Goal: Information Seeking & Learning: Check status

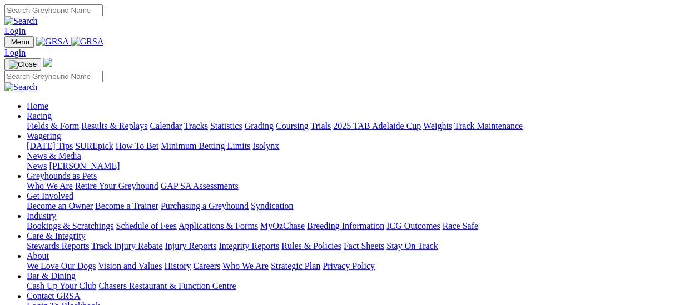
click at [120, 121] on link "Results & Replays" at bounding box center [114, 125] width 66 height 9
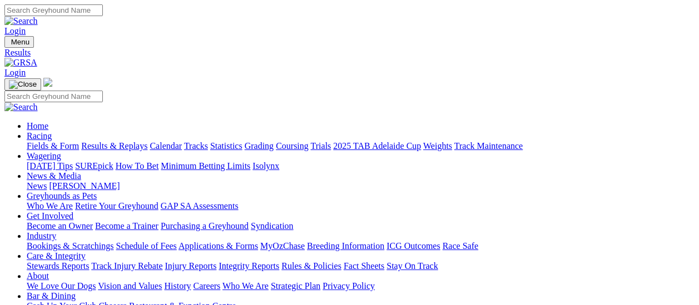
click at [54, 141] on link "Fields & Form" at bounding box center [53, 145] width 52 height 9
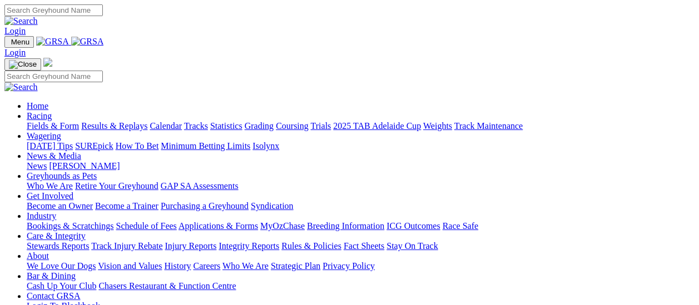
click at [128, 121] on link "Results & Replays" at bounding box center [114, 125] width 66 height 9
click at [120, 121] on link "Results & Replays" at bounding box center [114, 125] width 66 height 9
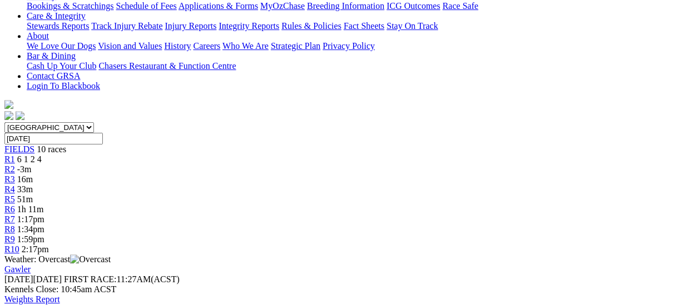
scroll to position [278, 0]
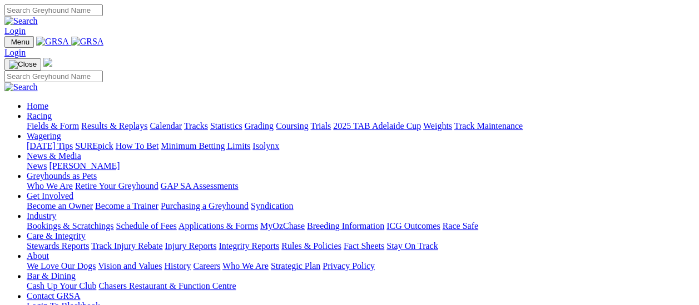
click at [60, 121] on link "Fields & Form" at bounding box center [53, 125] width 52 height 9
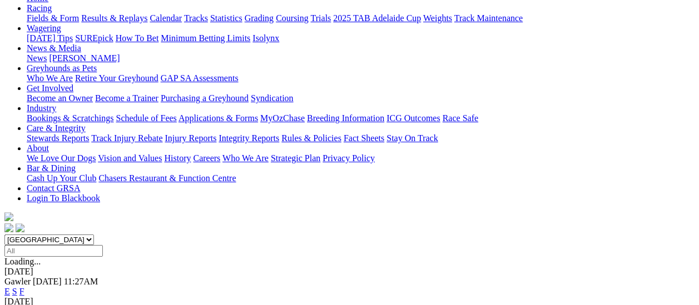
scroll to position [111, 0]
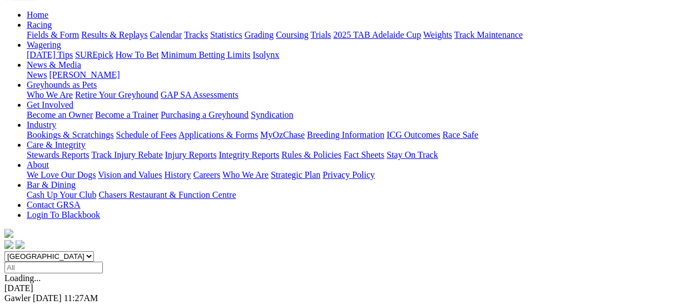
click at [24, 304] on link "F" at bounding box center [21, 308] width 5 height 9
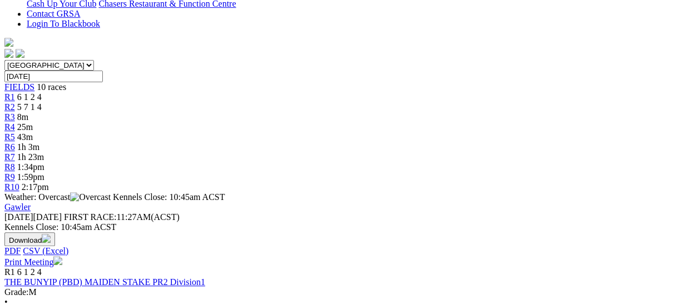
scroll to position [278, 0]
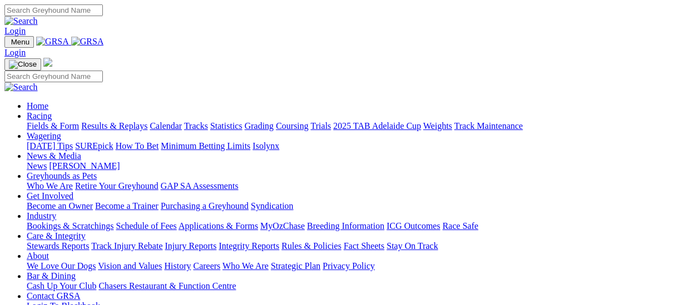
click at [54, 121] on link "Fields & Form" at bounding box center [53, 125] width 52 height 9
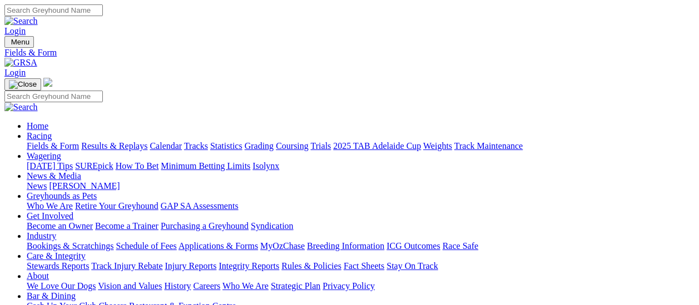
click at [121, 141] on link "Results & Replays" at bounding box center [114, 145] width 66 height 9
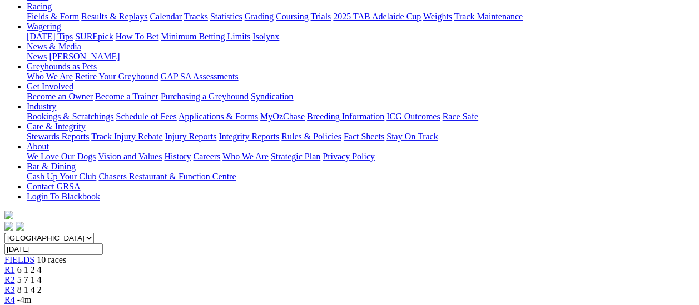
scroll to position [147, 0]
